Goal: Task Accomplishment & Management: Use online tool/utility

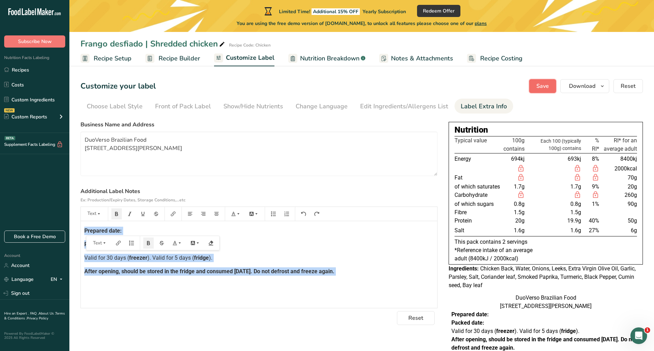
click at [540, 80] on button "Save" at bounding box center [542, 86] width 27 height 14
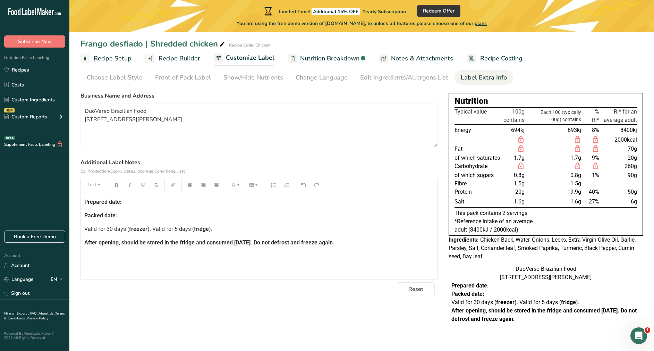
scroll to position [37, 0]
click at [107, 226] on span "Valid for 30 days (" at bounding box center [106, 229] width 45 height 7
drag, startPoint x: 107, startPoint y: 220, endPoint x: 119, endPoint y: 223, distance: 12.4
click at [119, 226] on span "Valid for 30 days (" at bounding box center [106, 229] width 45 height 7
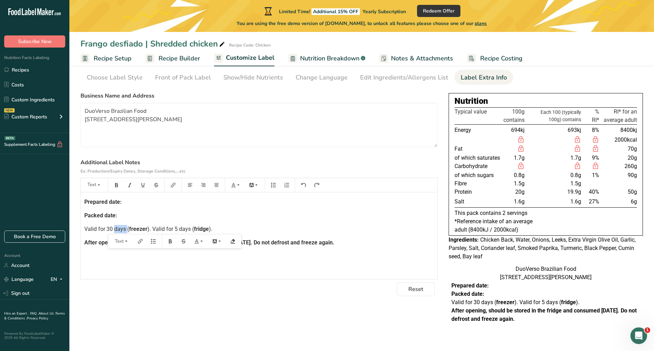
click at [119, 226] on span "Valid for 30 days (" at bounding box center [106, 229] width 45 height 7
drag, startPoint x: 124, startPoint y: 223, endPoint x: 106, endPoint y: 222, distance: 18.0
click at [106, 226] on span "Valid for 30 days (" at bounding box center [106, 229] width 45 height 7
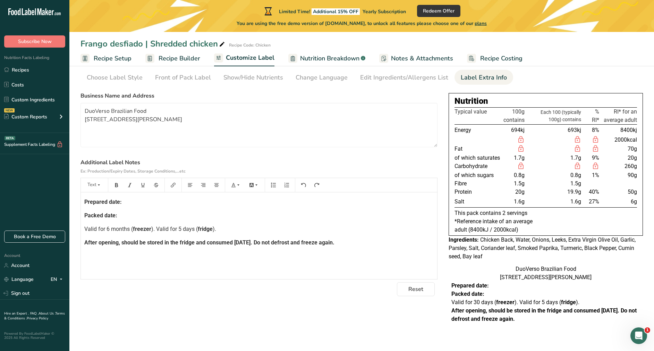
scroll to position [0, 0]
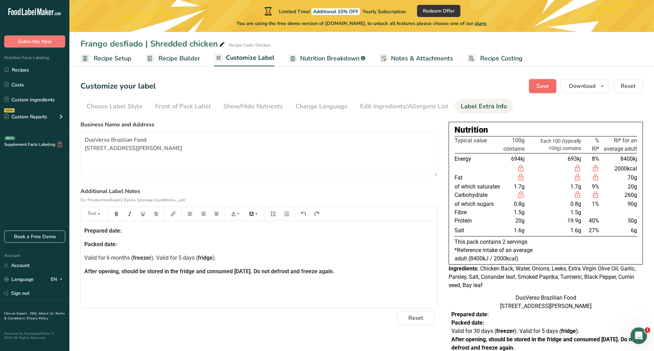
click at [542, 89] on span "Save" at bounding box center [542, 86] width 12 height 8
click at [180, 257] on span "). Valid for 5 days (" at bounding box center [174, 257] width 46 height 7
click at [133, 261] on p "Valid for 6 months ( freezer ). Valid for 7 days ( fridge )." at bounding box center [258, 258] width 349 height 8
click at [158, 257] on span "). Valid for 7 days (" at bounding box center [179, 257] width 46 height 7
click at [137, 256] on span "Valid for 6 months on" at bounding box center [110, 257] width 53 height 7
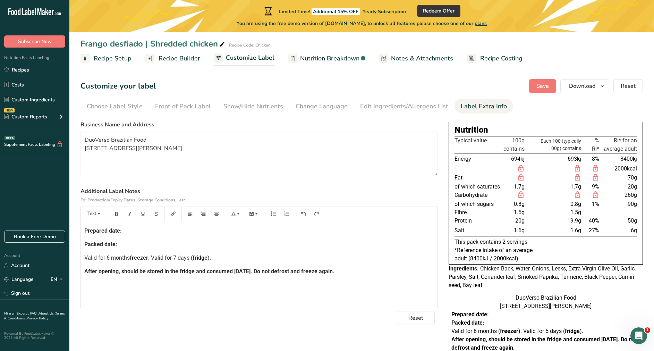
click at [147, 258] on span "freezer" at bounding box center [139, 257] width 18 height 7
click at [206, 257] on span ")." at bounding box center [206, 257] width 3 height 7
click at [196, 259] on span "fridge" at bounding box center [197, 257] width 15 height 7
click at [230, 261] on p "Valid for 6 months frozen . Valid for 7 days refrigerated." at bounding box center [258, 258] width 349 height 8
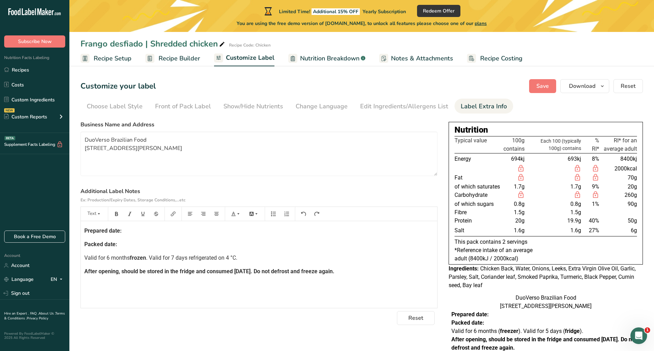
click at [146, 258] on span "frozen" at bounding box center [138, 257] width 16 height 7
drag, startPoint x: 247, startPoint y: 255, endPoint x: 252, endPoint y: 255, distance: 4.5
click at [252, 255] on span ". Valid for 7 days refrigerated on 4 °C." at bounding box center [206, 257] width 91 height 7
click at [163, 257] on span ". Valid for 7 days refrigerated on 4°C." at bounding box center [206, 257] width 90 height 7
drag, startPoint x: 162, startPoint y: 253, endPoint x: 169, endPoint y: 258, distance: 8.6
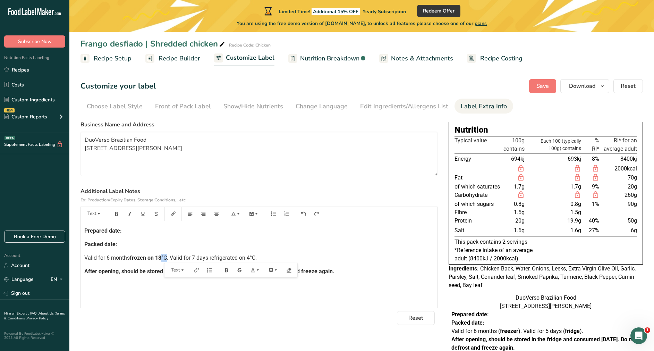
click at [169, 258] on div "Prepared date: Packed date: Valid for 6 months frozen on 18 °C. Valid for 7 day…" at bounding box center [259, 264] width 356 height 87
click at [208, 252] on div "Prepared date: Packed date: Valid for 6 months frozen on 18°C . Valid for 7 day…" at bounding box center [259, 264] width 356 height 87
drag, startPoint x: 210, startPoint y: 259, endPoint x: 264, endPoint y: 260, distance: 53.4
click at [264, 260] on p "Valid for 6 months frozen on 18°C . Valid for 7 days refrigerated on 4°C." at bounding box center [258, 258] width 349 height 8
click at [115, 264] on div "Prepared date: Packed date: Valid for 6 months frozen on 18°C . Valid for 7 day…" at bounding box center [259, 264] width 356 height 87
